Goal: Find specific page/section: Find specific page/section

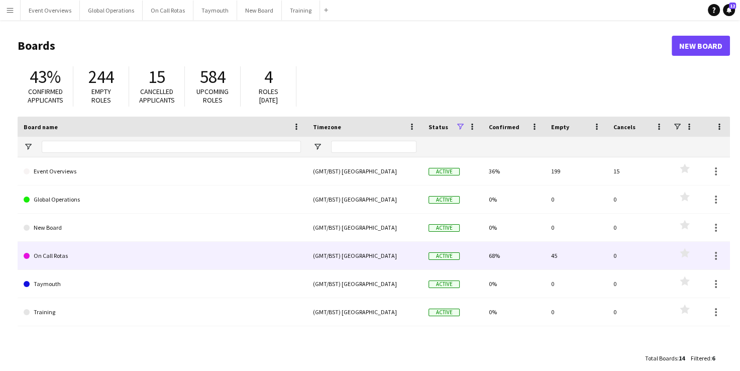
click at [54, 256] on link "On Call Rotas" at bounding box center [162, 256] width 277 height 28
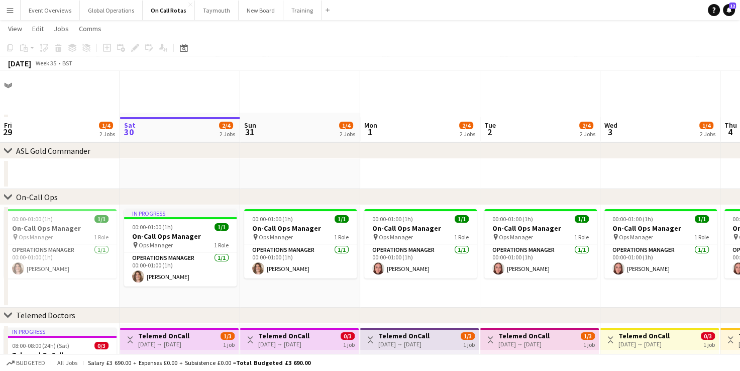
click at [7, 11] on app-icon "Menu" at bounding box center [10, 10] width 8 height 8
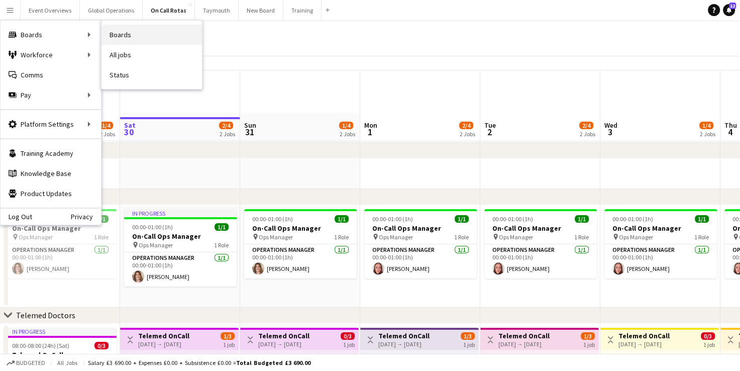
click at [119, 35] on link "Boards" at bounding box center [151, 35] width 100 height 20
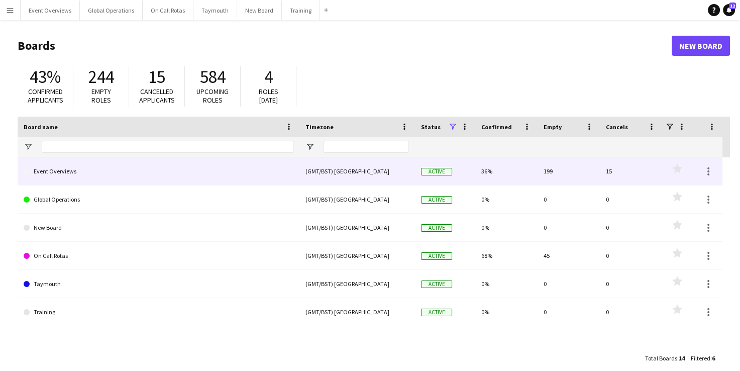
click at [52, 176] on link "Event Overviews" at bounding box center [159, 171] width 270 height 28
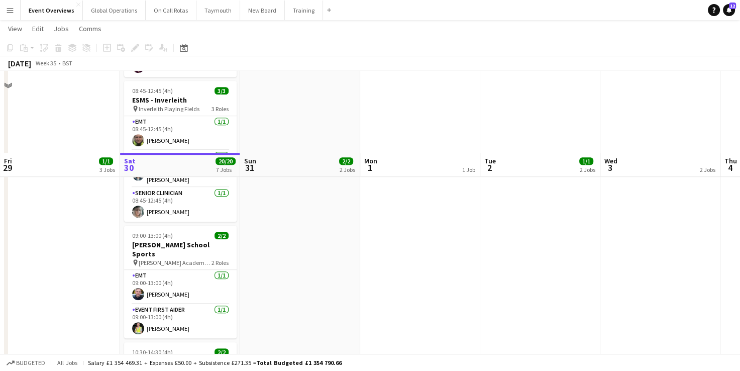
scroll to position [545, 0]
